Goal: Browse casually

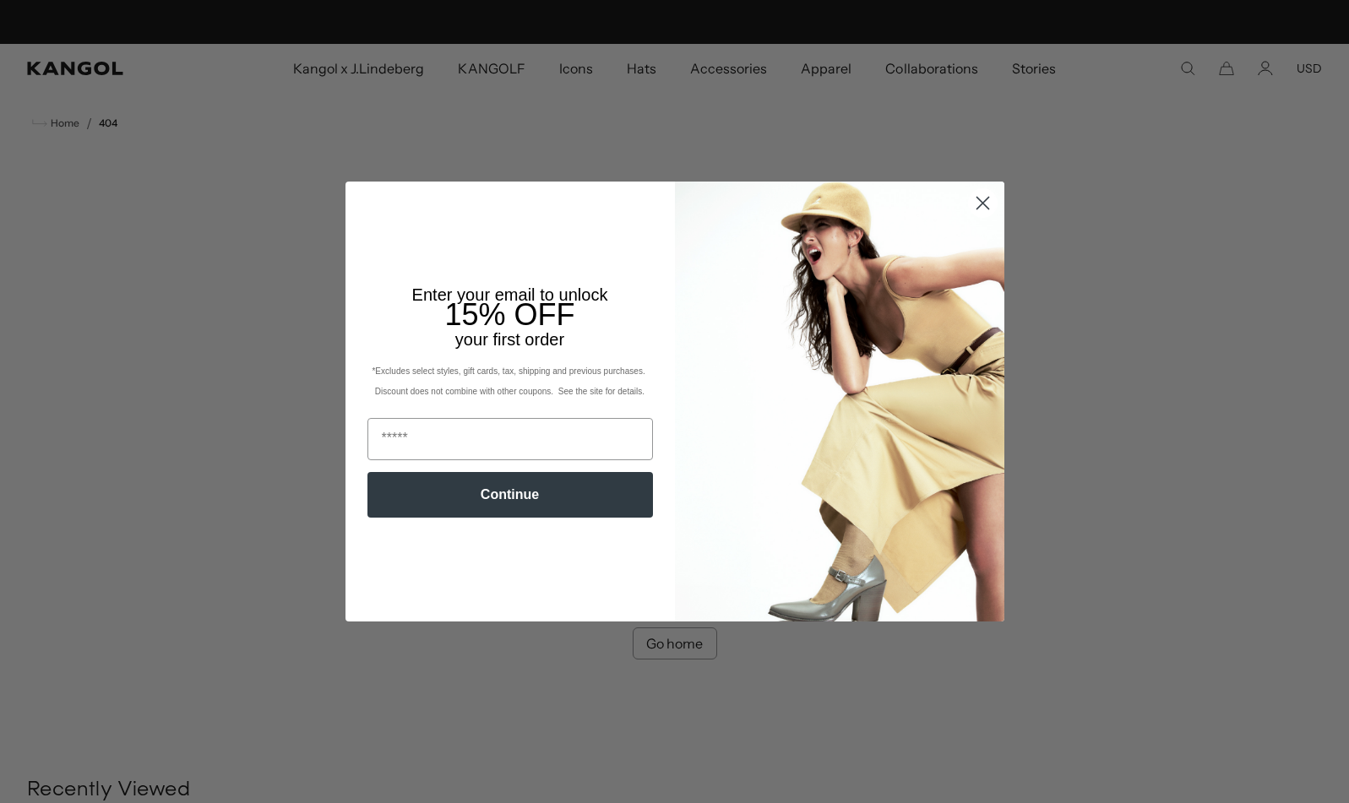
scroll to position [0, 348]
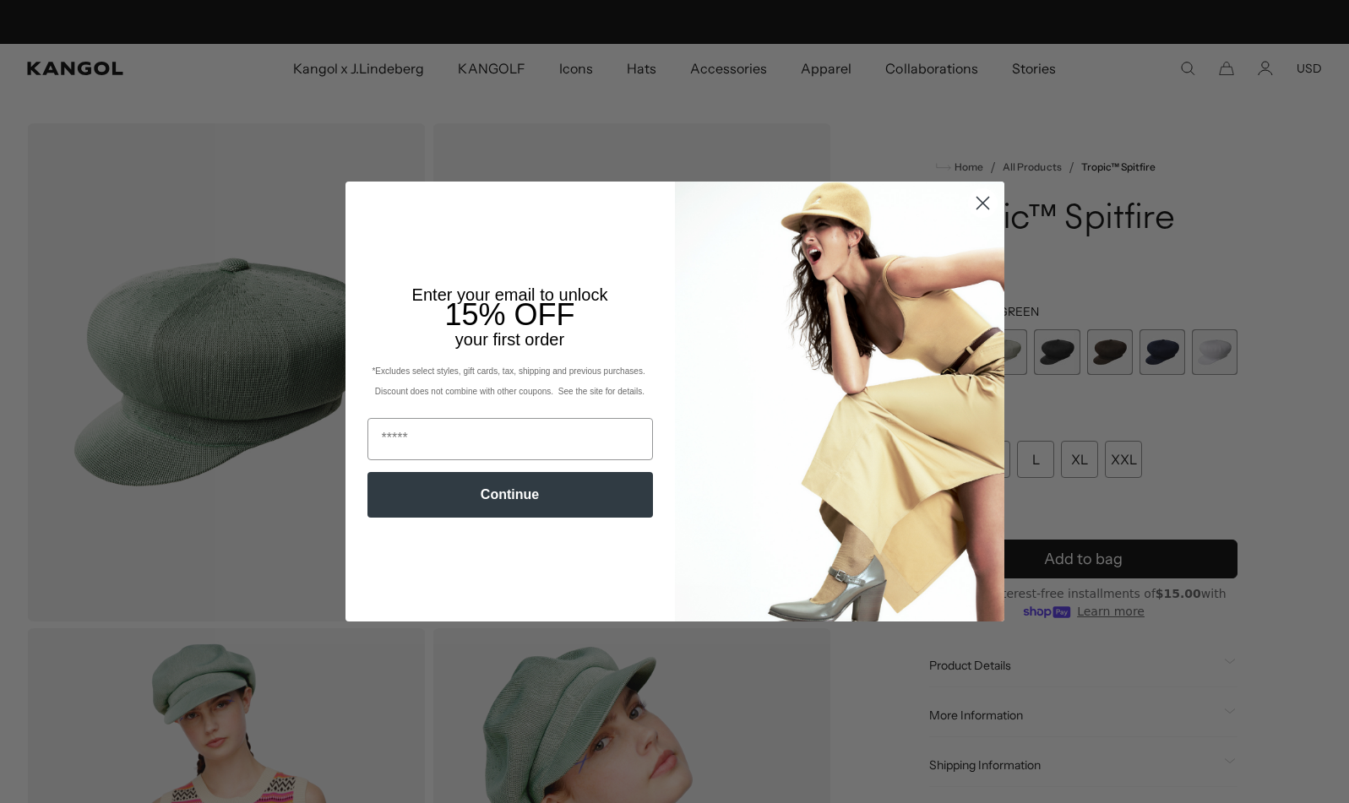
scroll to position [0, 348]
